Goal: Task Accomplishment & Management: Complete application form

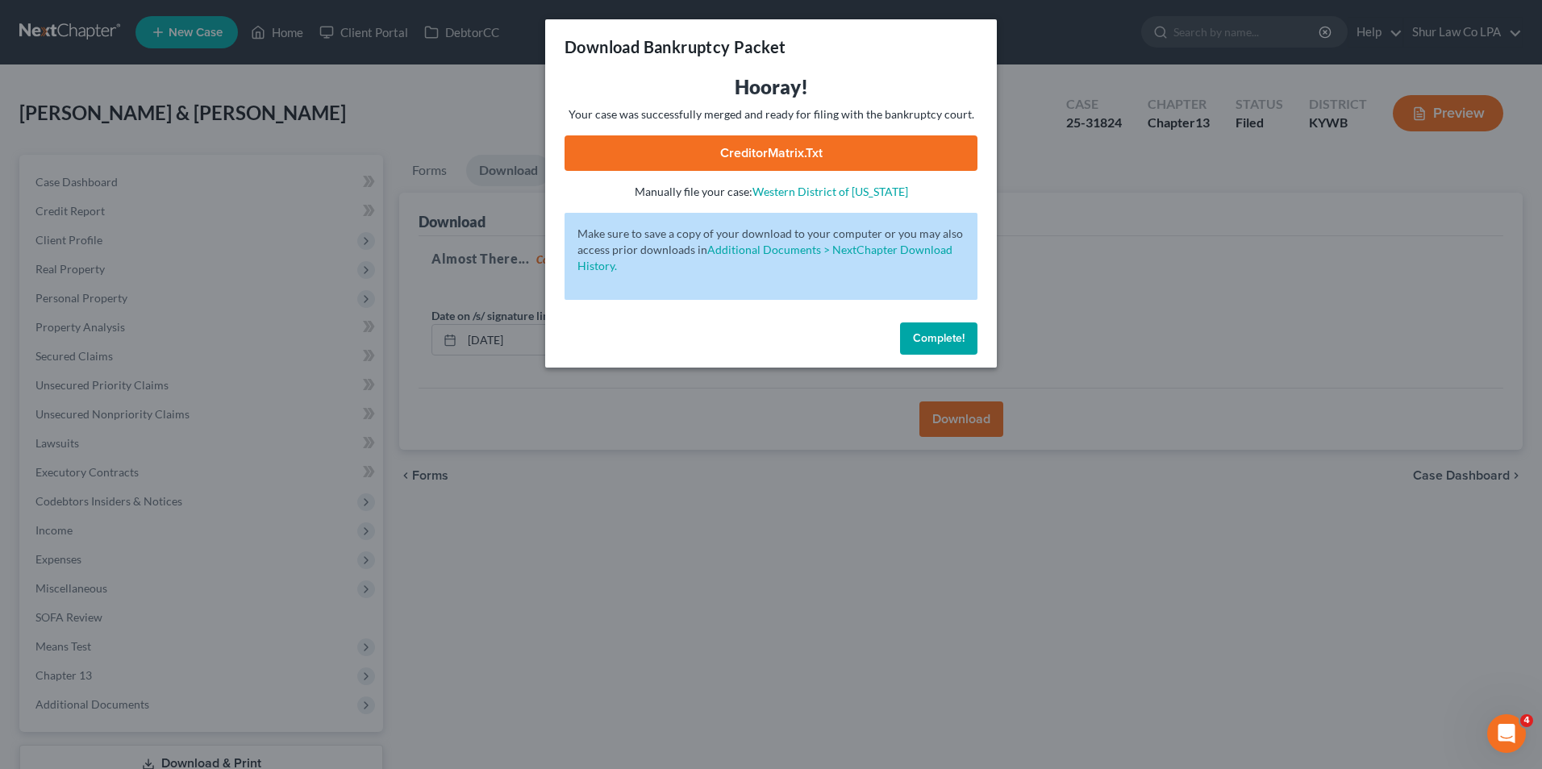
click at [944, 334] on span "Complete!" at bounding box center [939, 338] width 52 height 14
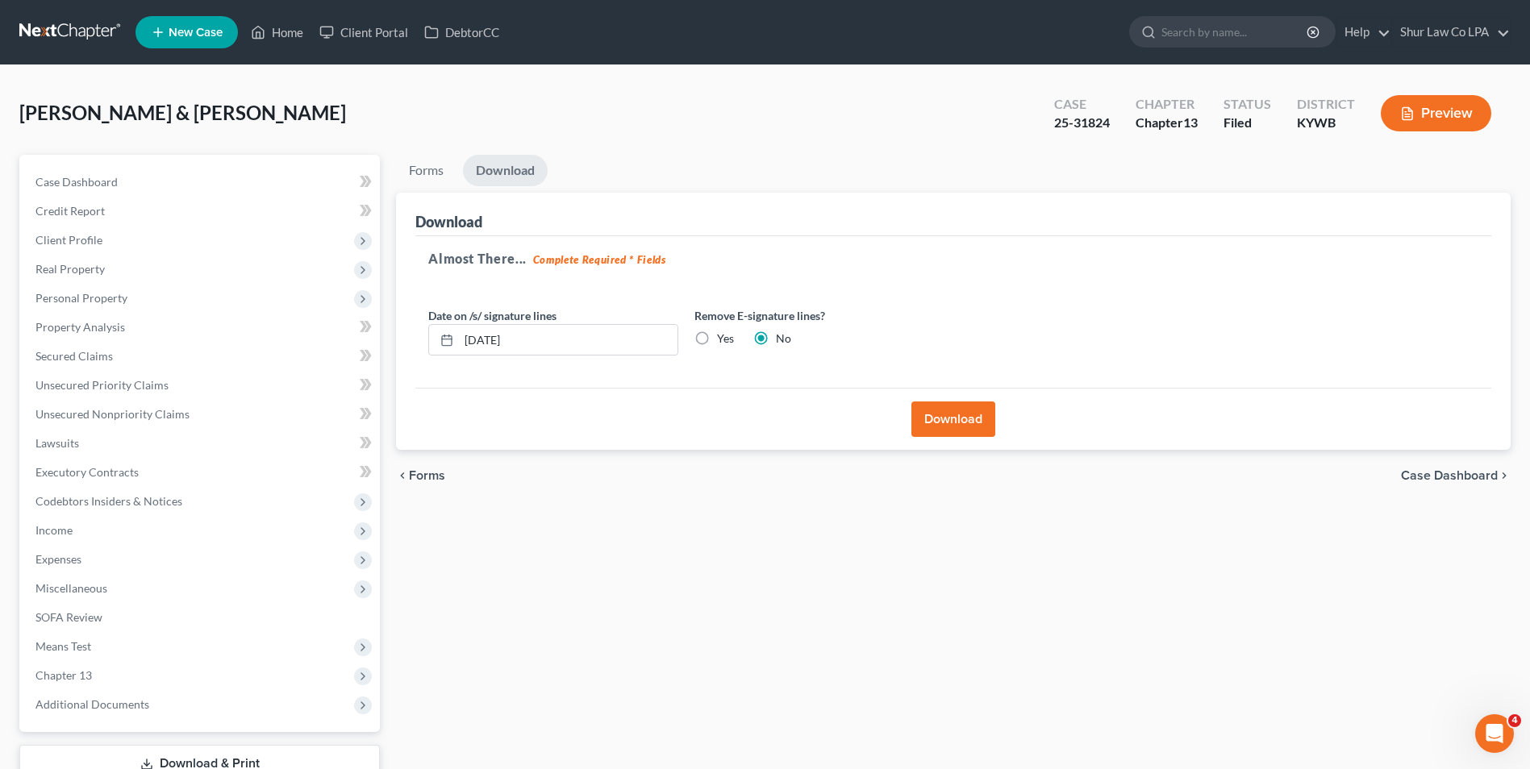
click at [69, 35] on link at bounding box center [70, 32] width 103 height 29
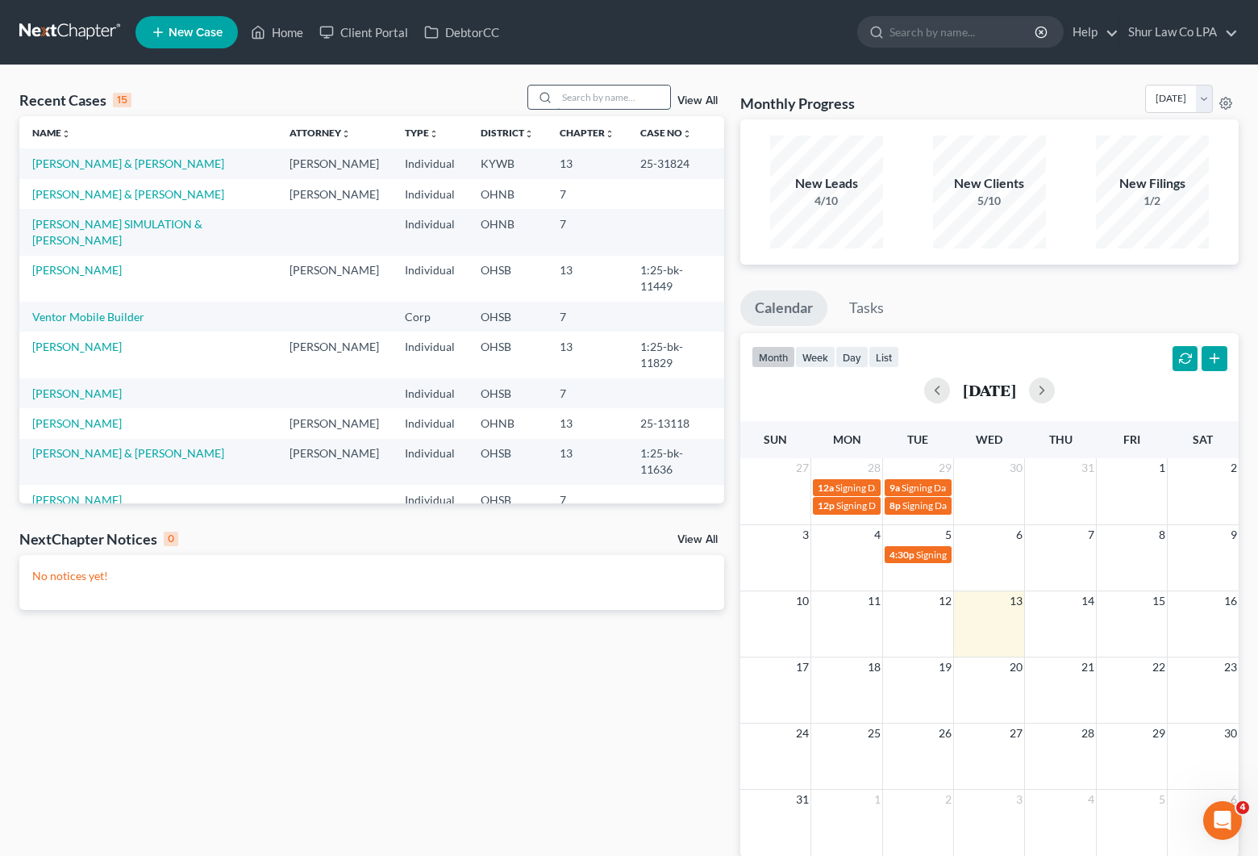
click at [630, 92] on input "search" at bounding box center [613, 96] width 113 height 23
type input "[PERSON_NAME]"
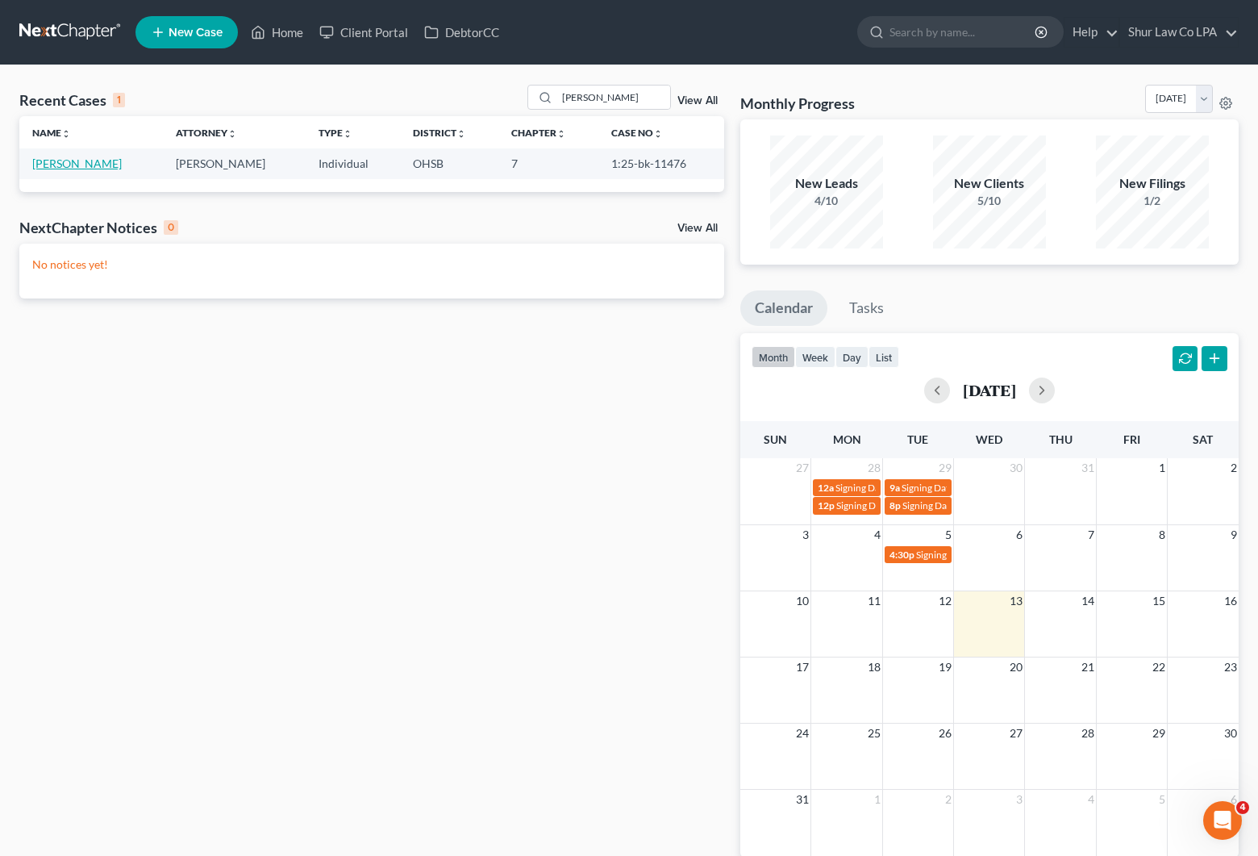
click at [88, 161] on link "[PERSON_NAME]" at bounding box center [77, 163] width 90 height 14
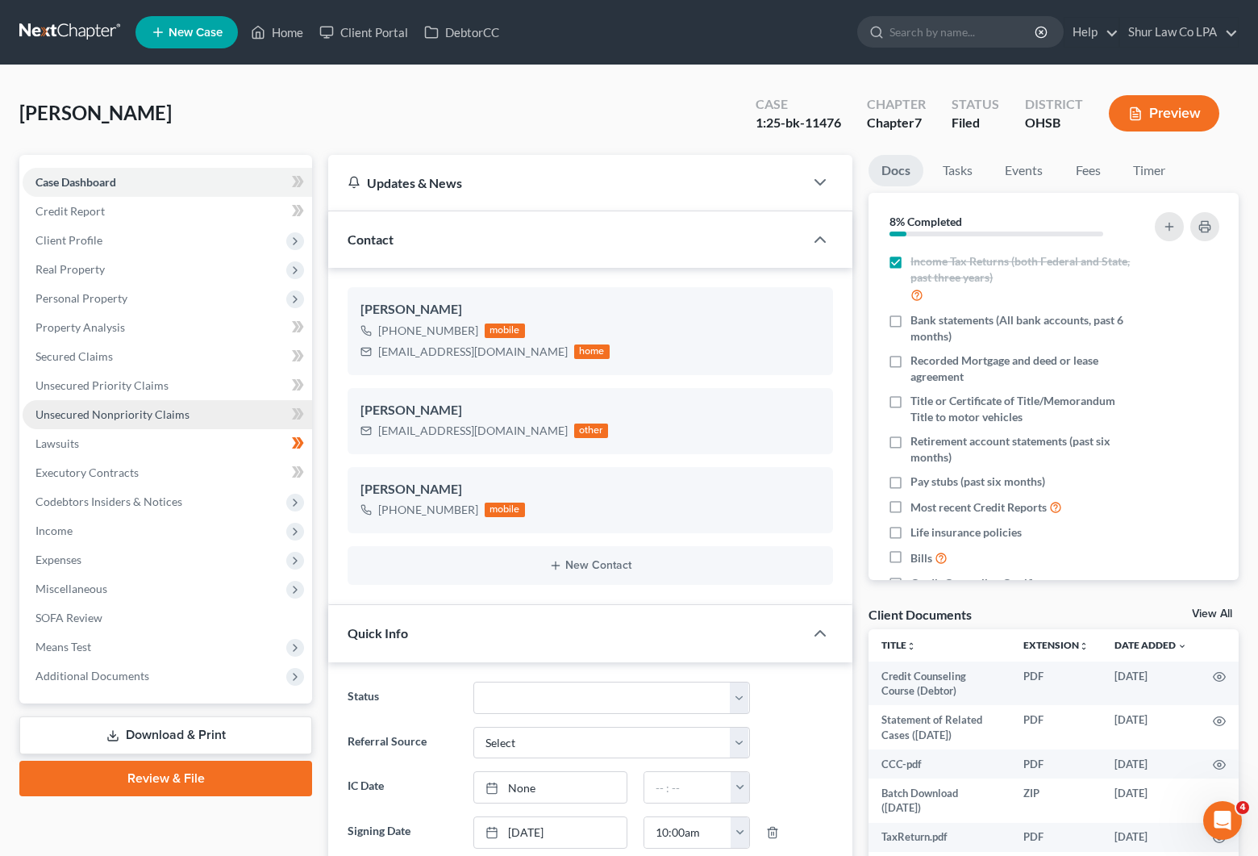
click at [122, 417] on span "Unsecured Nonpriority Claims" at bounding box center [112, 414] width 154 height 14
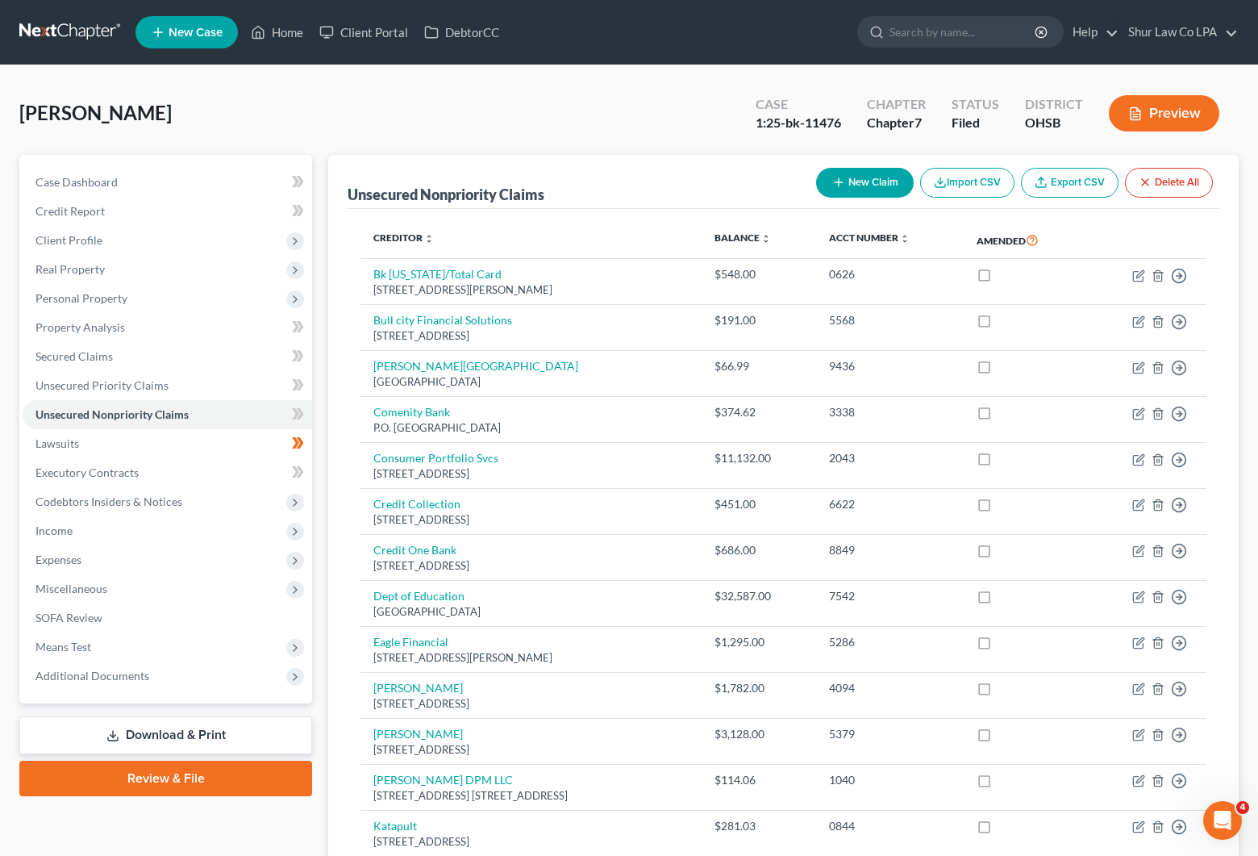
click at [868, 193] on button "New Claim" at bounding box center [865, 183] width 98 height 30
select select "0"
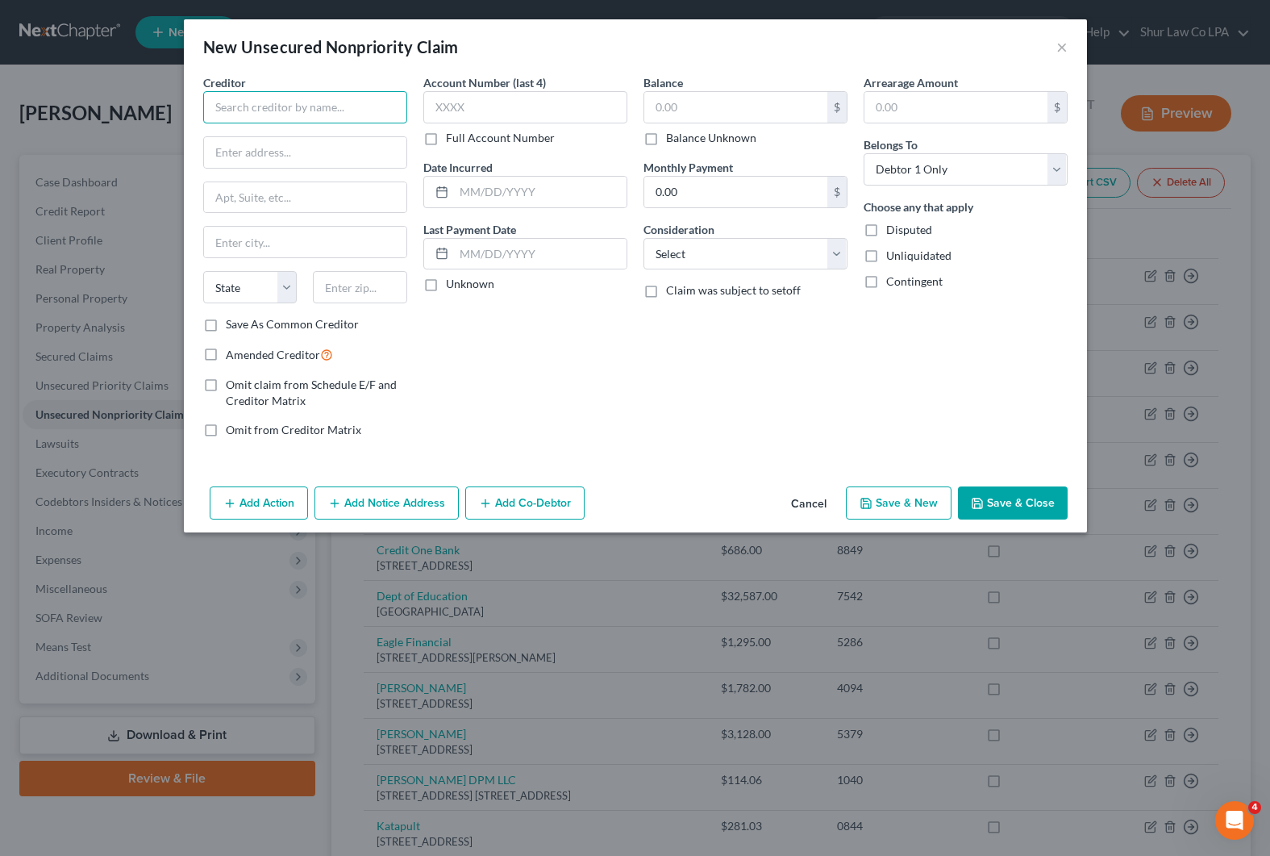
click at [281, 105] on input "text" at bounding box center [305, 107] width 204 height 32
type input "Haverkos Family Orthodontics"
type input "5754 Bridgetown Road"
type input "Cincinnati"
select select "36"
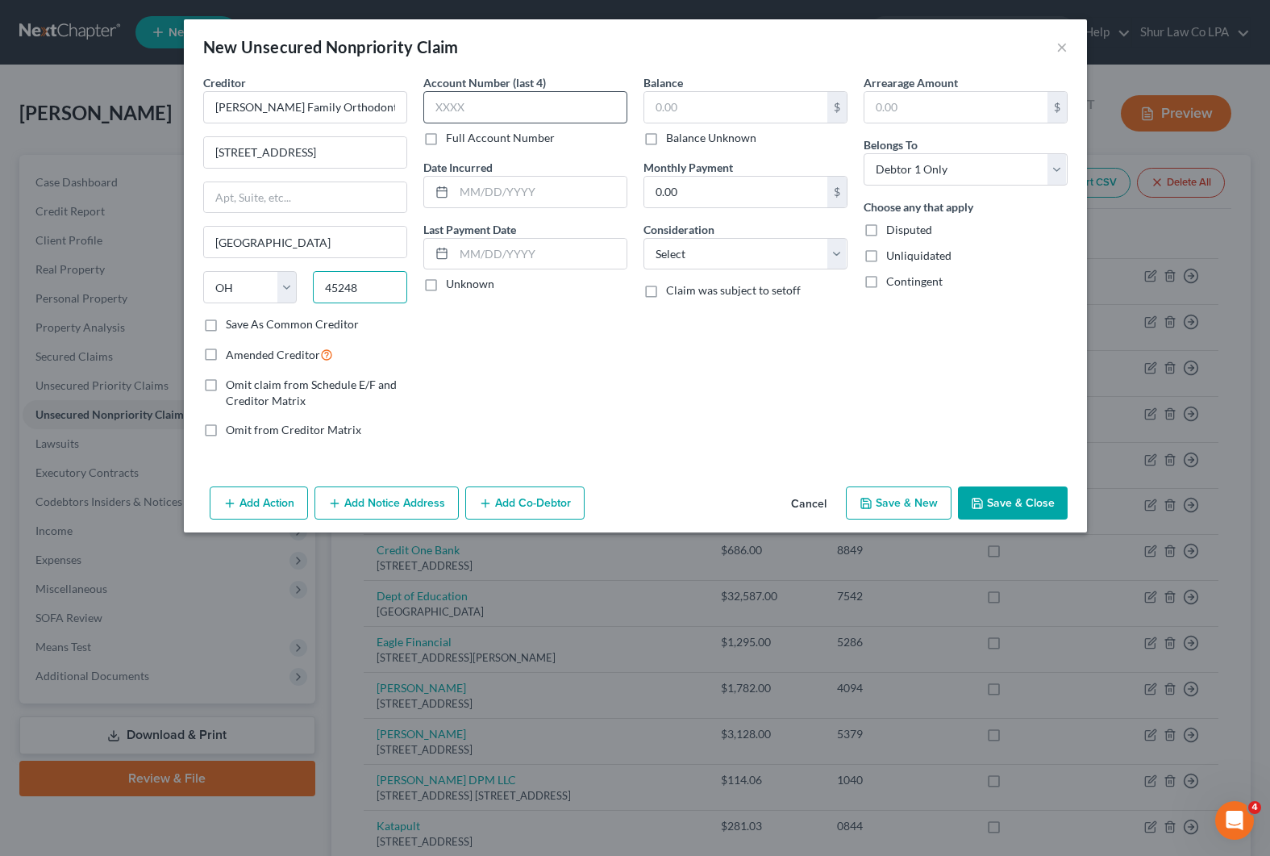
type input "45248"
click at [504, 106] on input "text" at bounding box center [525, 107] width 204 height 32
type input "0729"
click at [473, 190] on input "text" at bounding box center [540, 192] width 173 height 31
click at [712, 118] on input "text" at bounding box center [735, 107] width 183 height 31
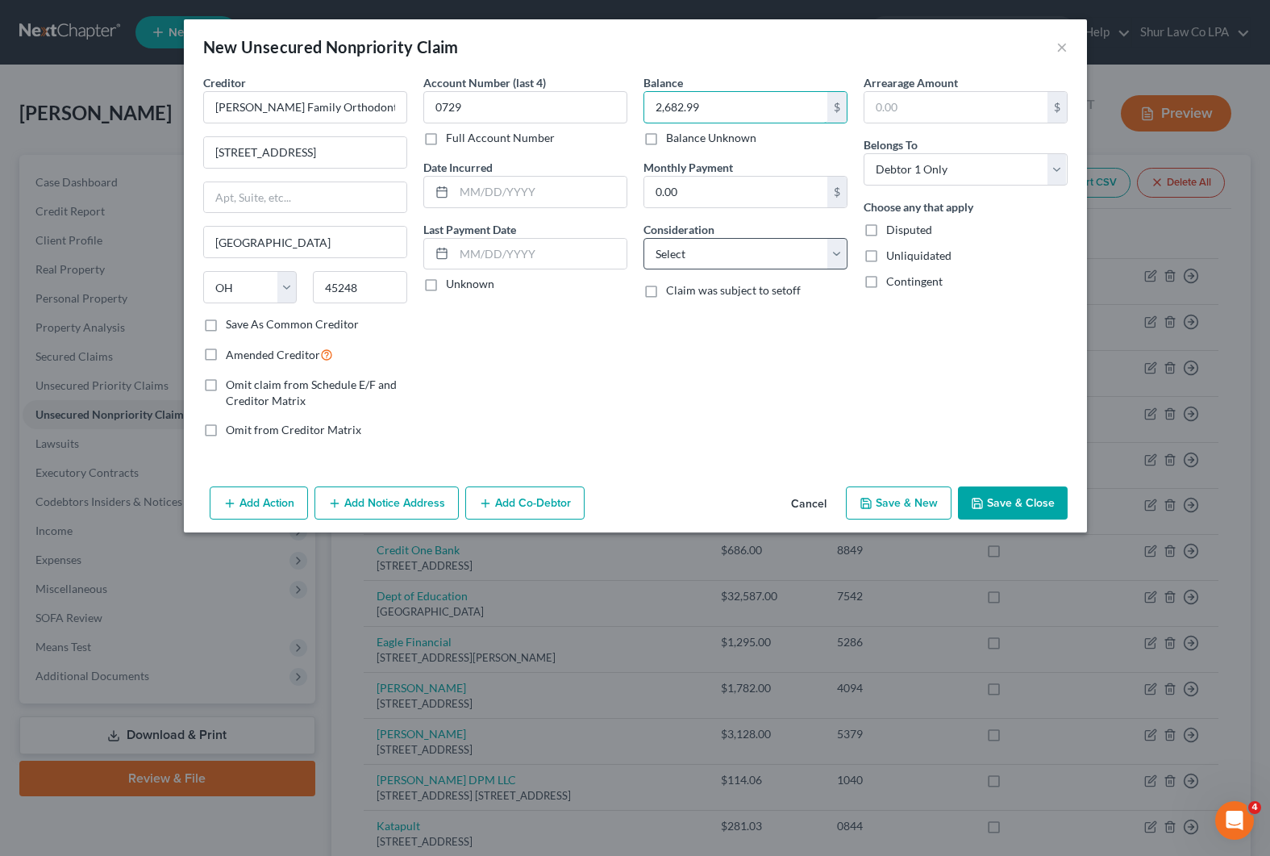
type input "2,682.99"
click at [762, 256] on select "Select Cable / Satellite Services Collection Agency Credit Card Debt Debt Couns…" at bounding box center [746, 254] width 204 height 32
select select "9"
click at [644, 238] on select "Select Cable / Satellite Services Collection Agency Credit Card Debt Debt Couns…" at bounding box center [746, 254] width 204 height 32
click at [1027, 502] on button "Save & Close" at bounding box center [1013, 503] width 110 height 34
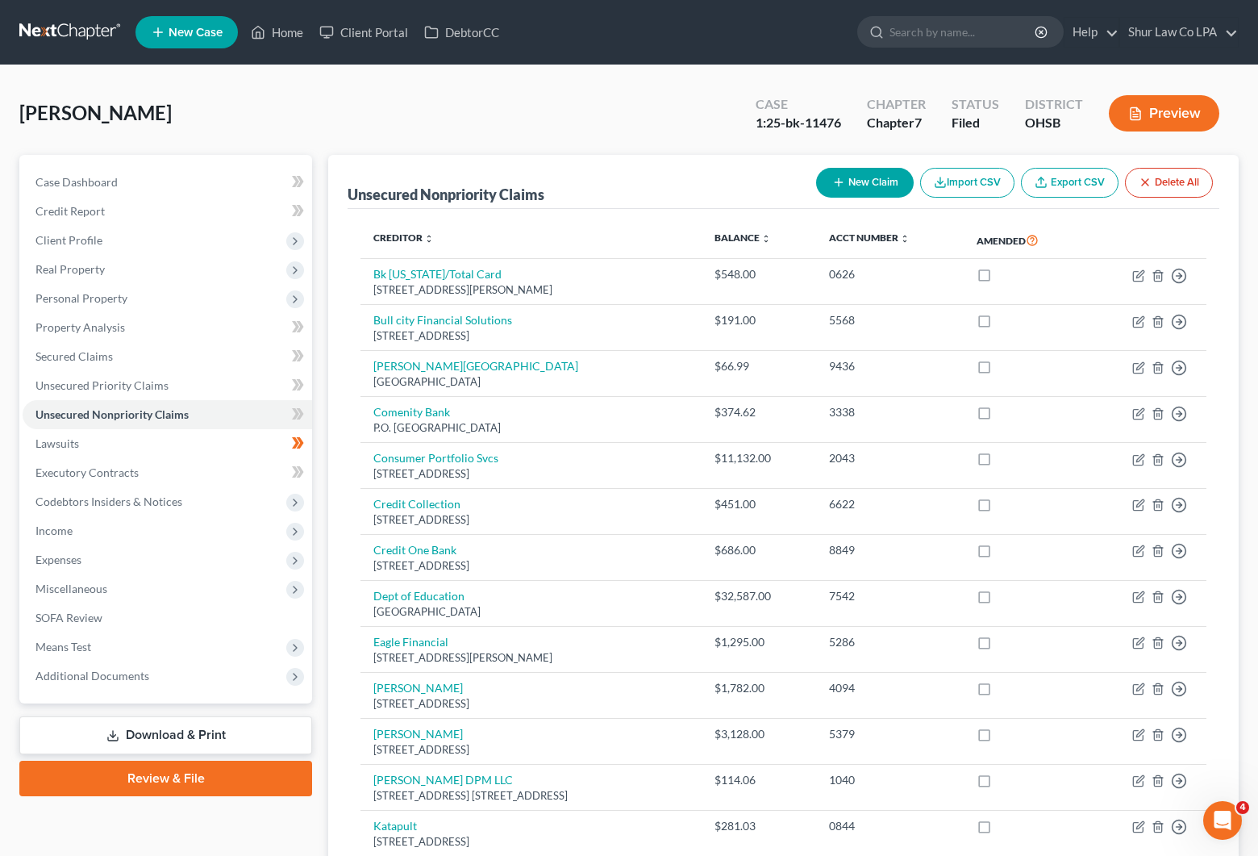
click at [229, 727] on link "Download & Print" at bounding box center [165, 735] width 293 height 38
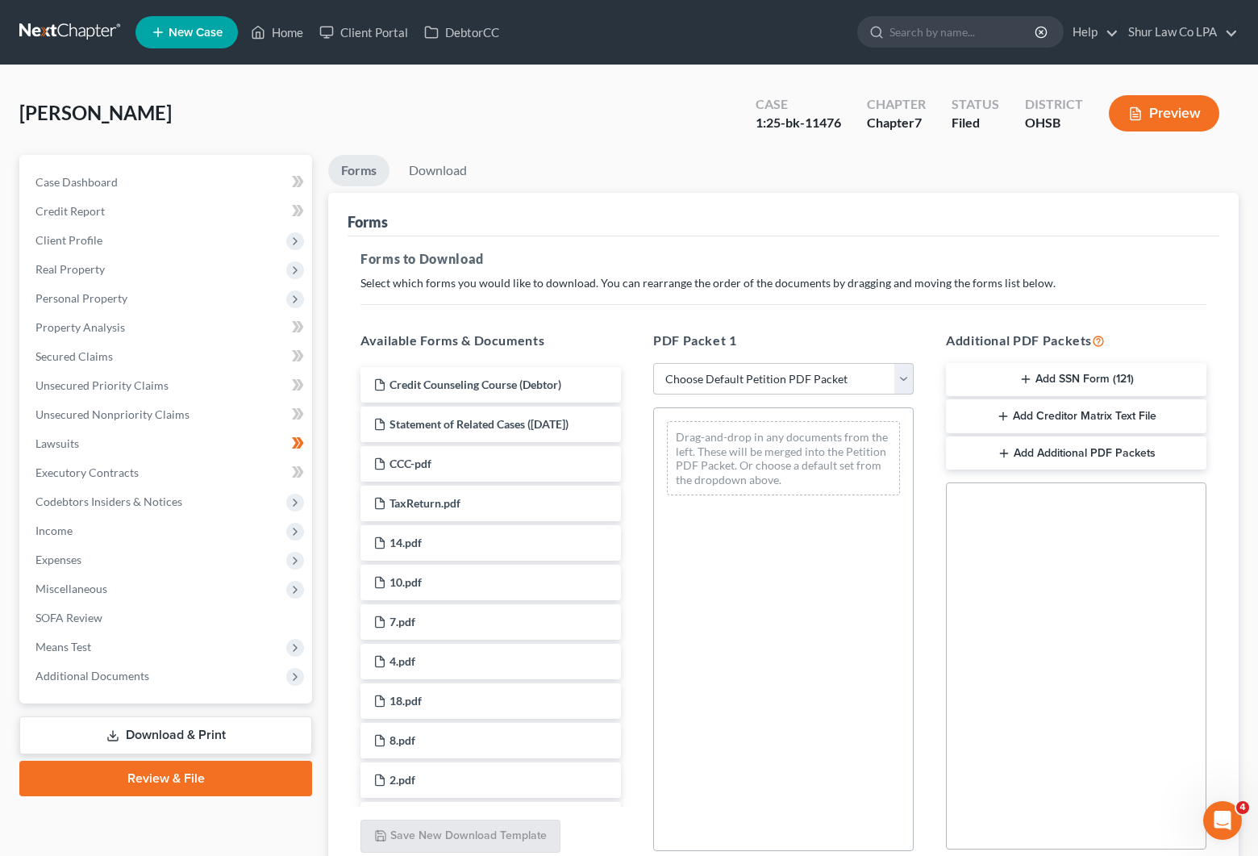
click at [905, 379] on select "Choose Default Petition PDF Packet Complete Bankruptcy Petition (all forms and …" at bounding box center [783, 379] width 261 height 32
select select "2"
click at [653, 363] on select "Choose Default Petition PDF Packet Complete Bankruptcy Petition (all forms and …" at bounding box center [783, 379] width 261 height 32
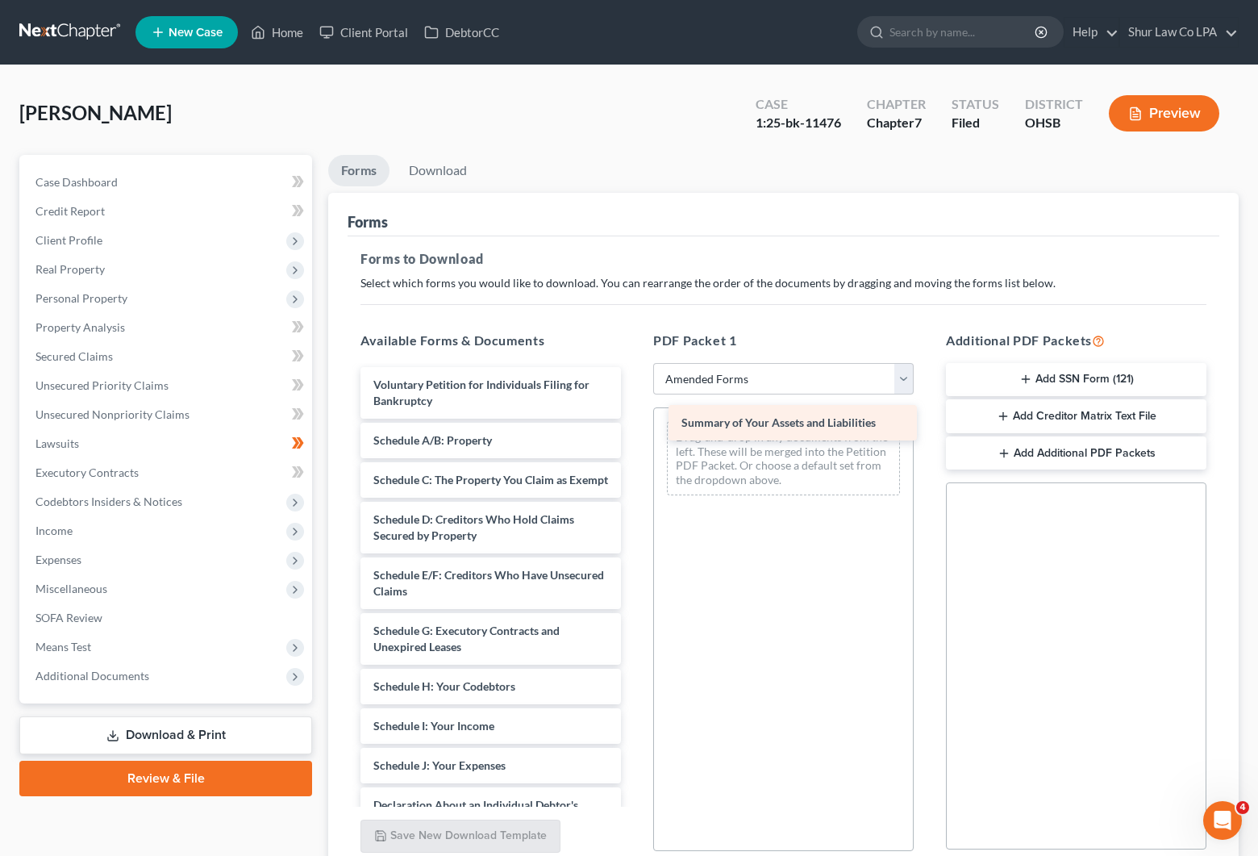
drag, startPoint x: 503, startPoint y: 444, endPoint x: 811, endPoint y: 427, distance: 308.6
click at [634, 427] on div "Summary of Your Assets and Liabilities Voluntary Petition for Individuals Filin…" at bounding box center [491, 773] width 286 height 813
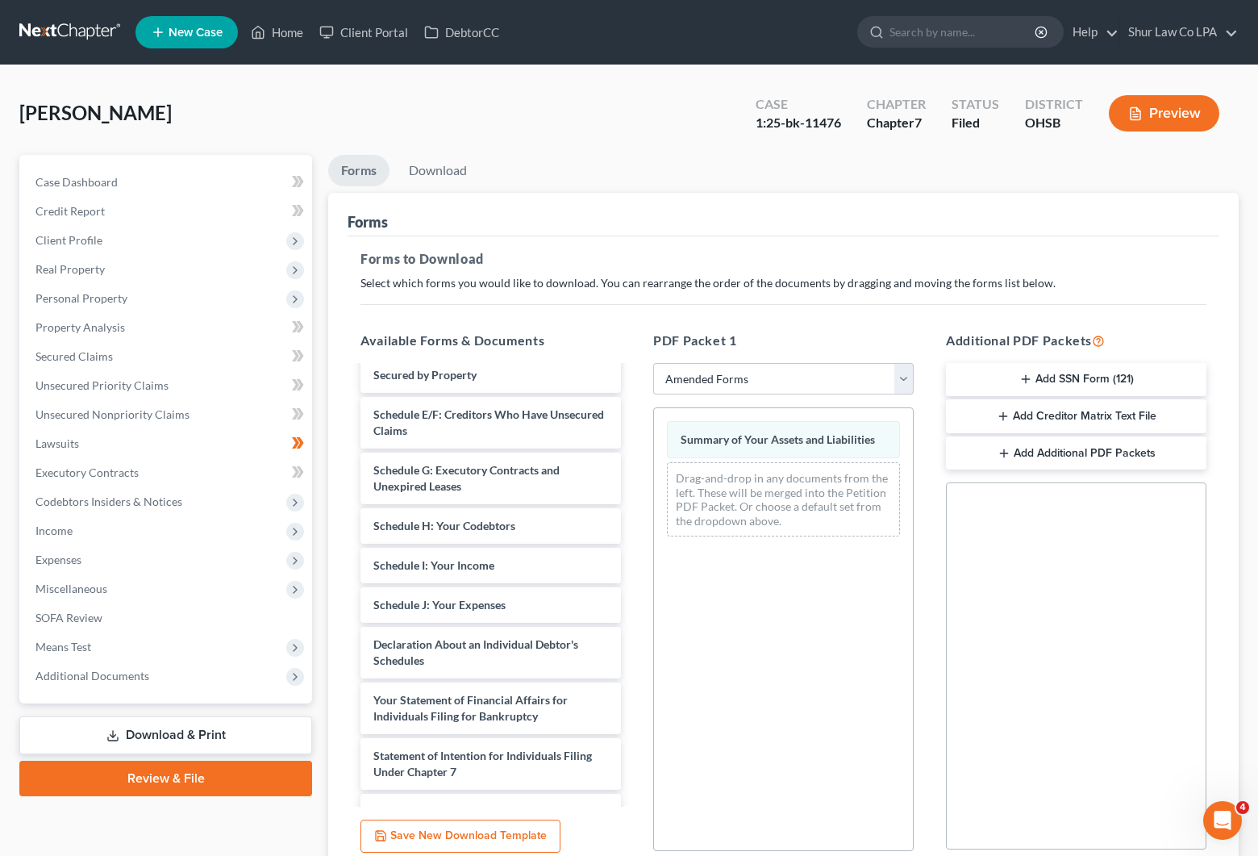
scroll to position [161, 0]
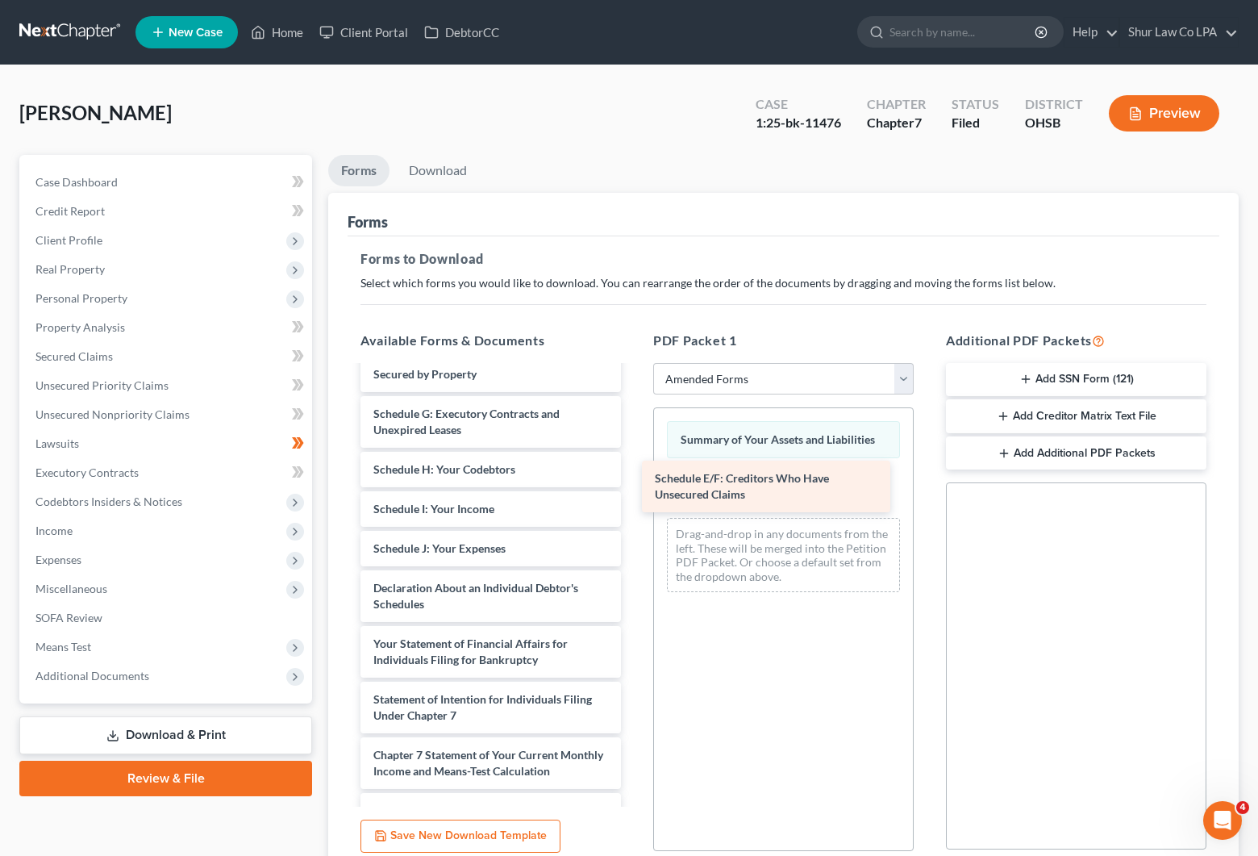
drag, startPoint x: 506, startPoint y: 448, endPoint x: 787, endPoint y: 496, distance: 285.6
click at [634, 496] on div "Schedule E/F: Creditors Who Have Unsecured Claims Voluntary Petition for Indivi…" at bounding box center [491, 584] width 286 height 757
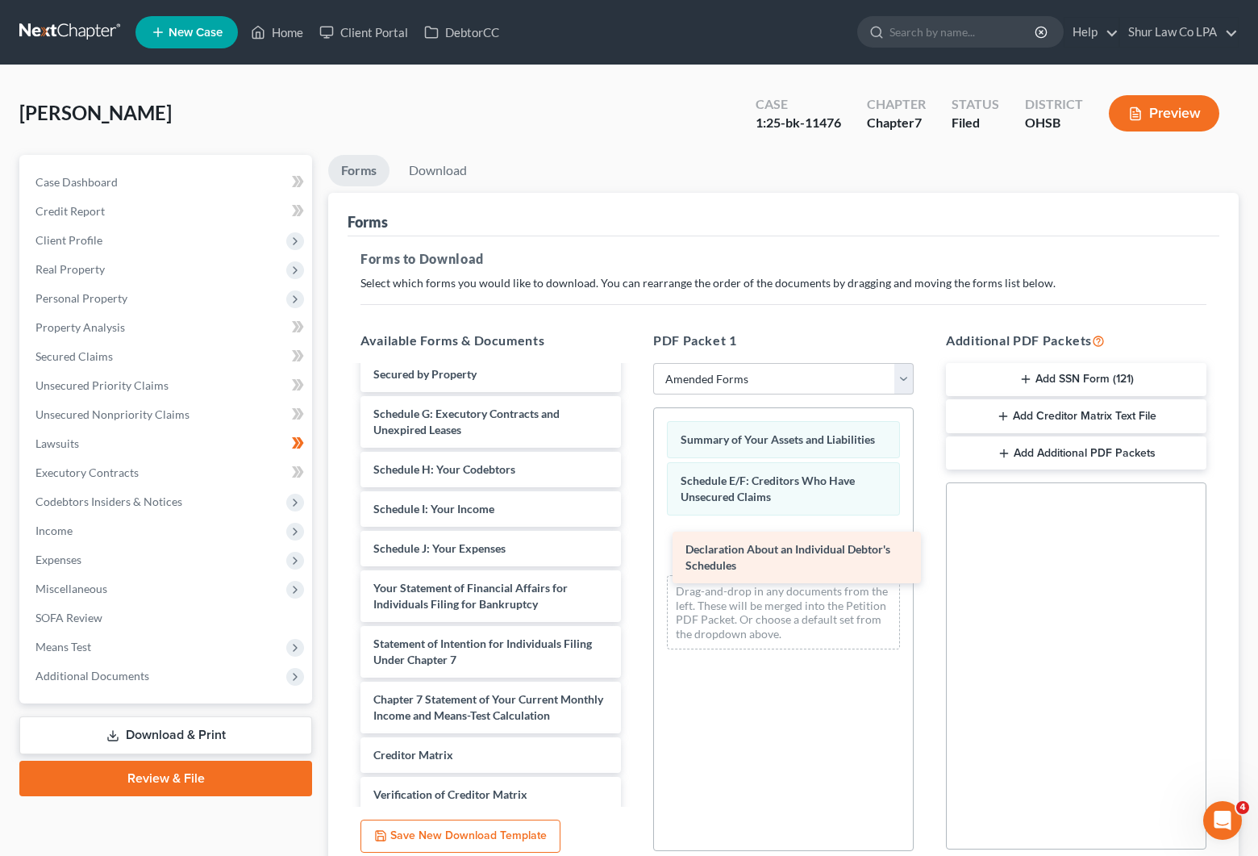
drag, startPoint x: 518, startPoint y: 615, endPoint x: 830, endPoint y: 560, distance: 316.9
click at [634, 560] on div "Declaration About an Individual Debtor's Schedules Voluntary Petition for Indiv…" at bounding box center [491, 557] width 286 height 702
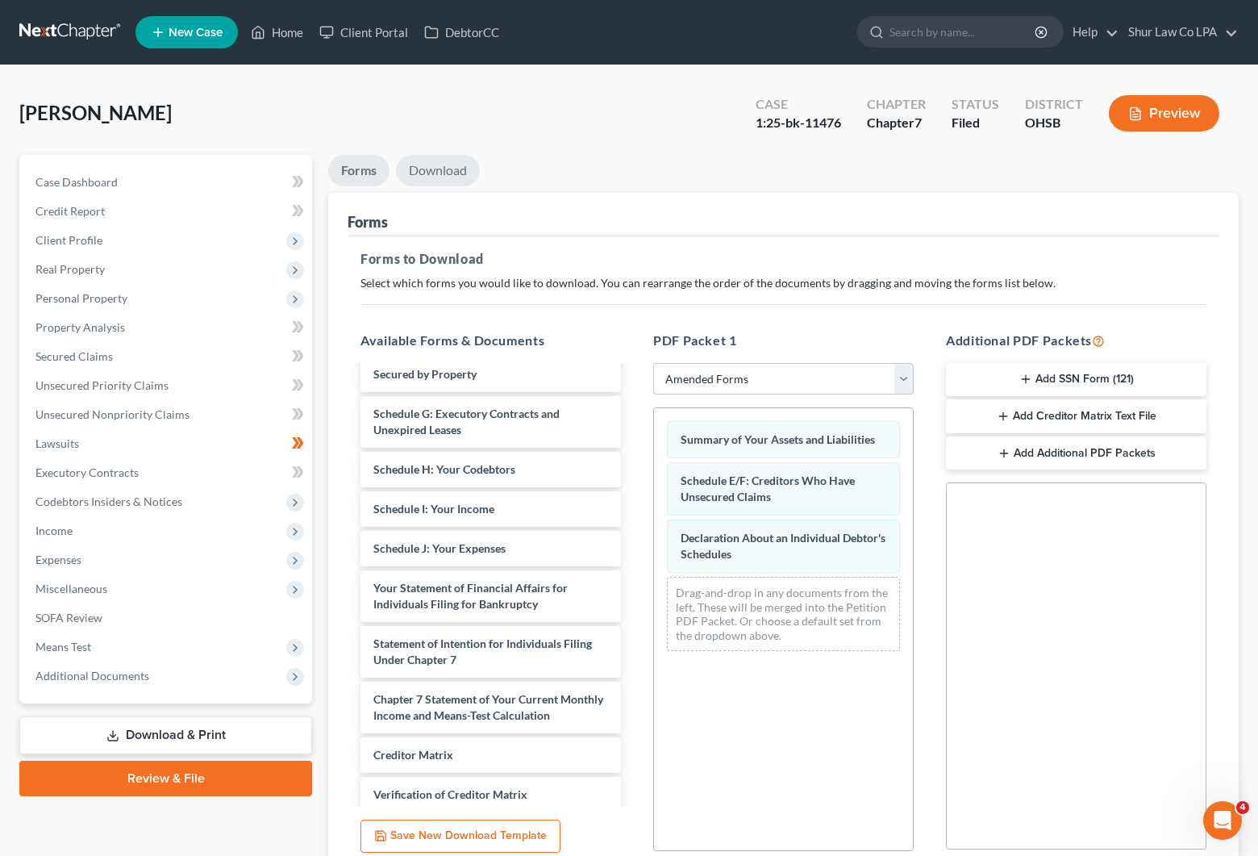
click at [454, 174] on link "Download" at bounding box center [438, 170] width 84 height 31
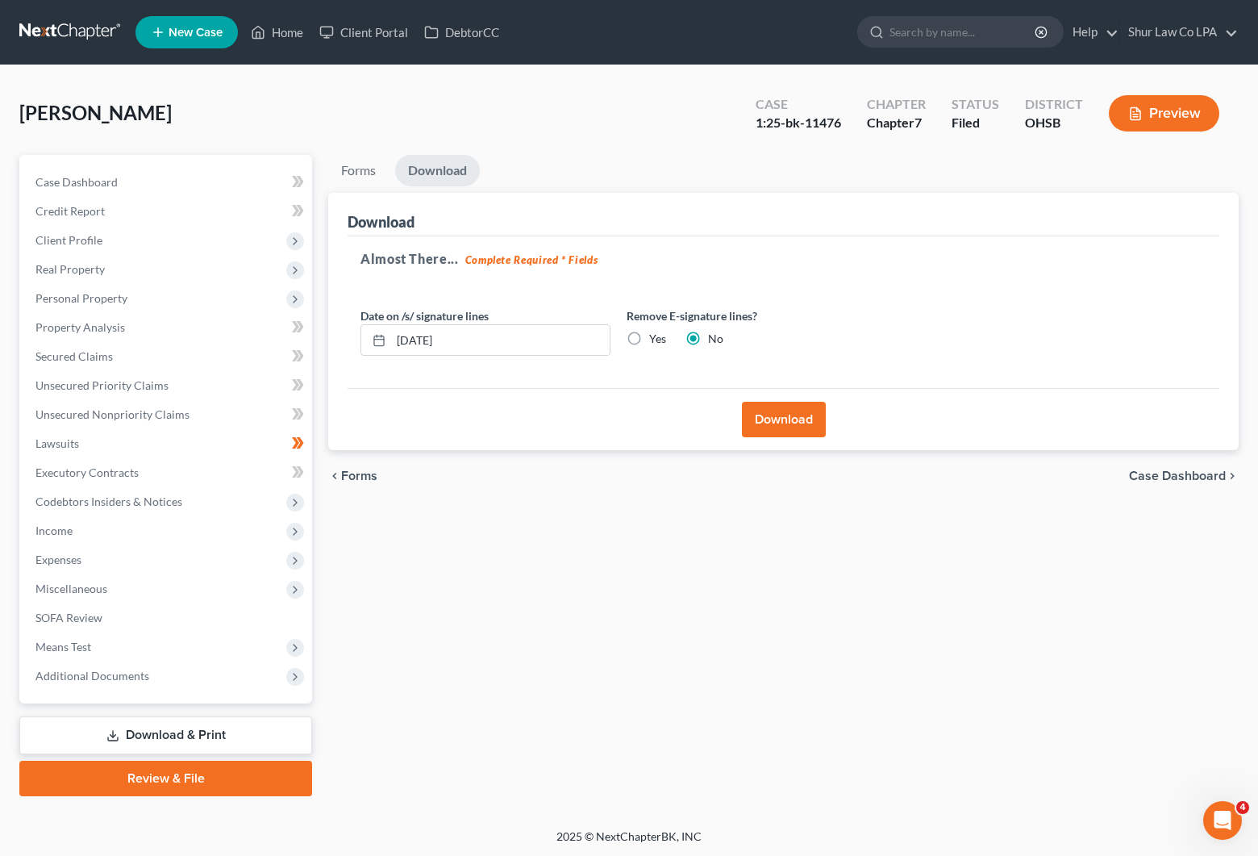
click at [782, 419] on button "Download" at bounding box center [784, 419] width 84 height 35
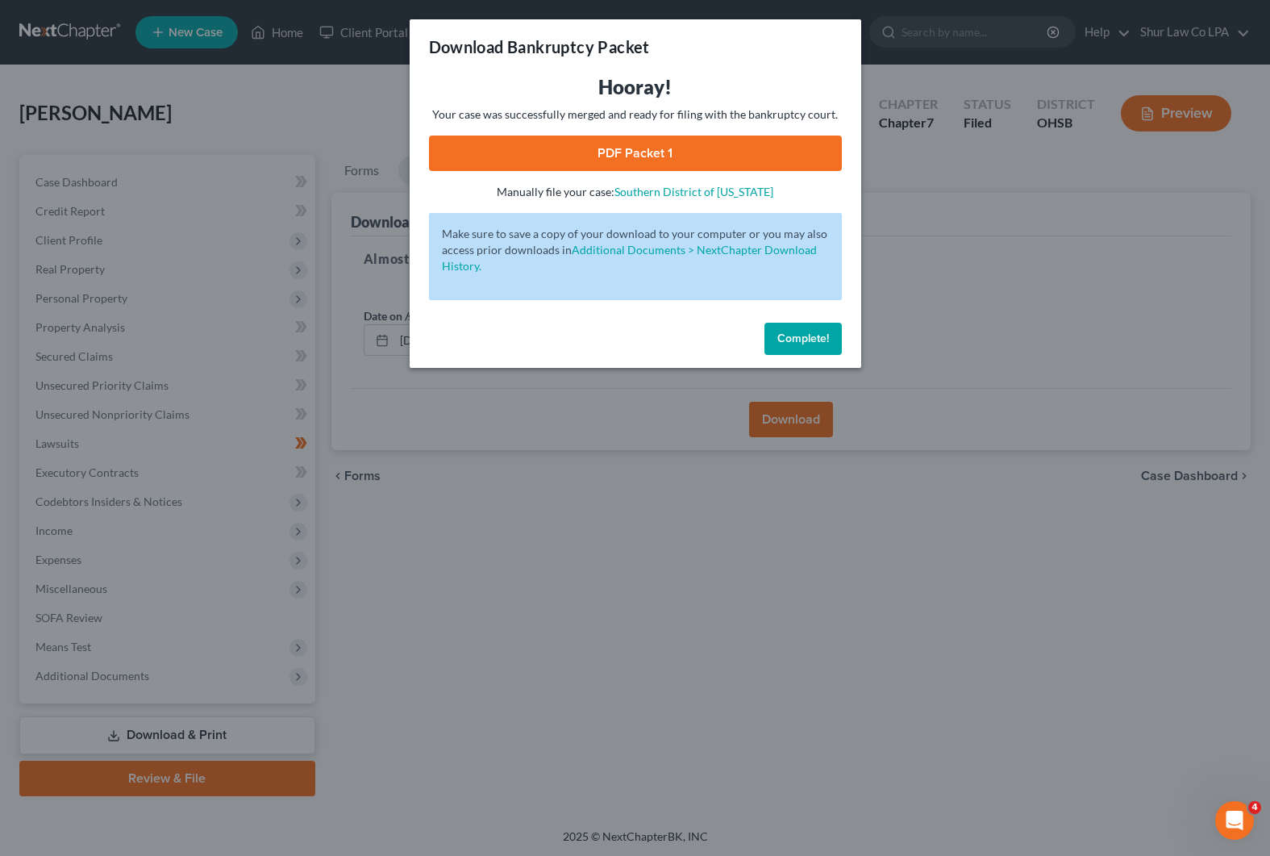
click at [613, 150] on link "PDF Packet 1" at bounding box center [635, 152] width 413 height 35
click at [827, 346] on button "Complete!" at bounding box center [803, 339] width 77 height 32
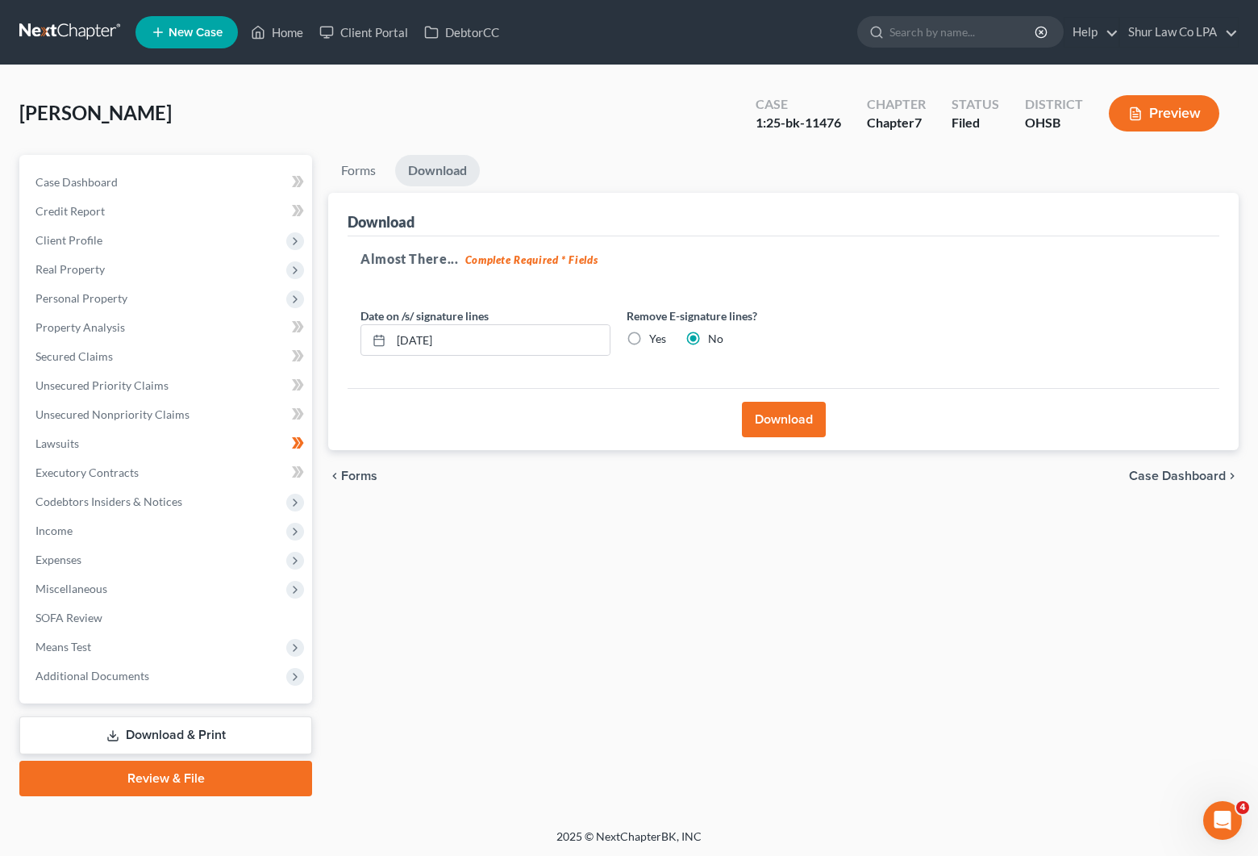
click at [73, 24] on link at bounding box center [70, 32] width 103 height 29
